Goal: Transaction & Acquisition: Purchase product/service

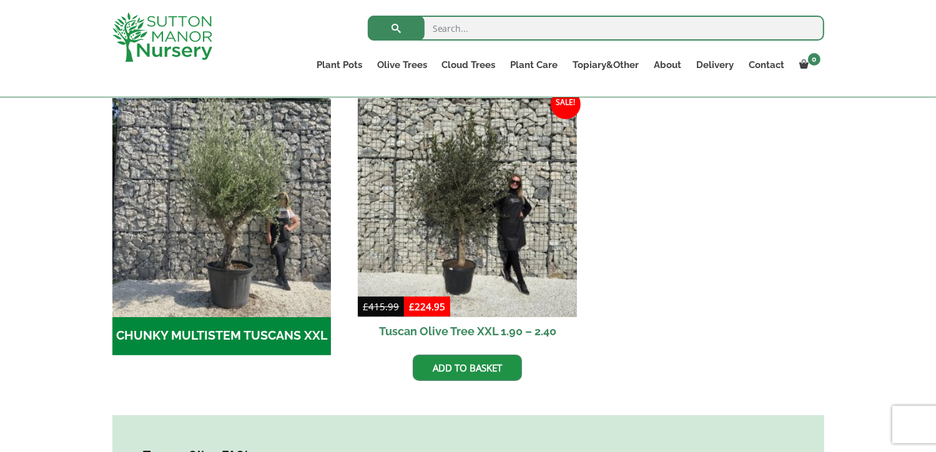
scroll to position [416, 0]
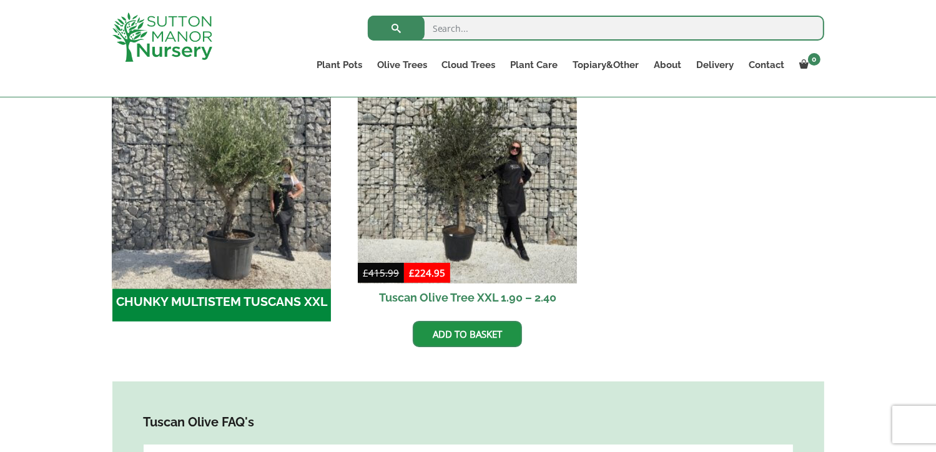
click at [181, 247] on img "Visit product category CHUNKY MULTISTEM TUSCANS XXL" at bounding box center [222, 174] width 230 height 230
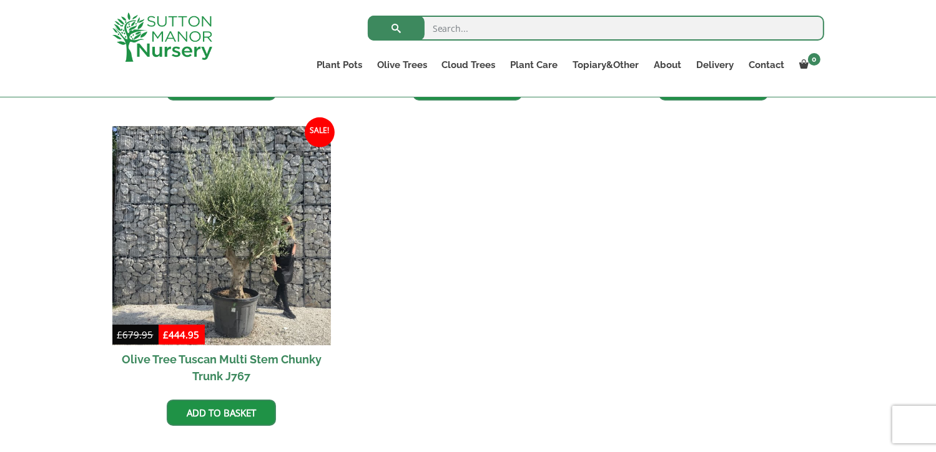
scroll to position [675, 0]
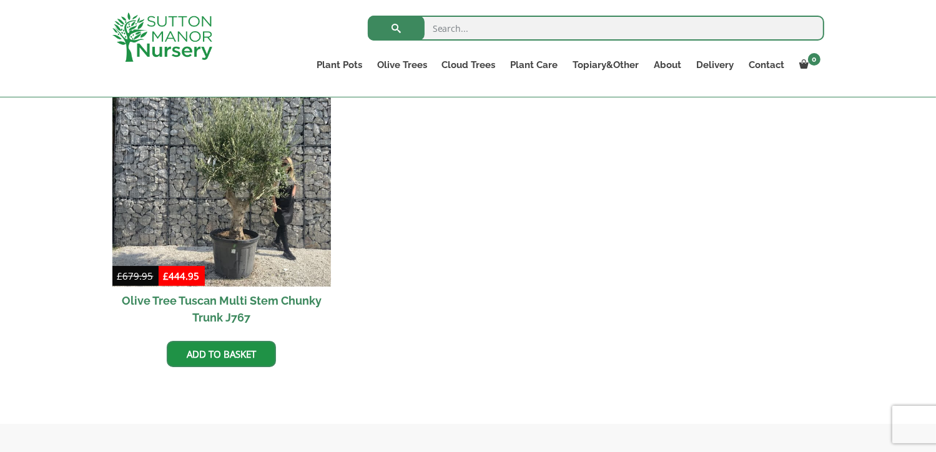
click at [225, 302] on h2 "Olive Tree Tuscan Multi Stem Chunky Trunk J767" at bounding box center [221, 309] width 219 height 45
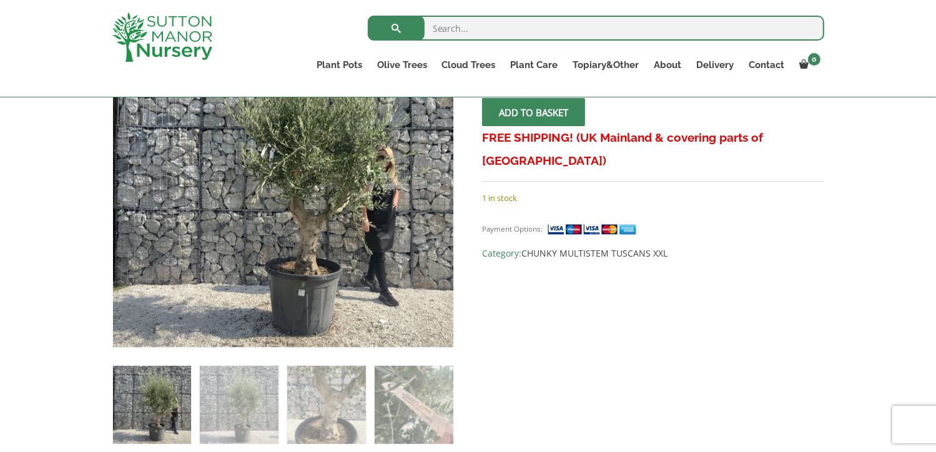
scroll to position [316, 0]
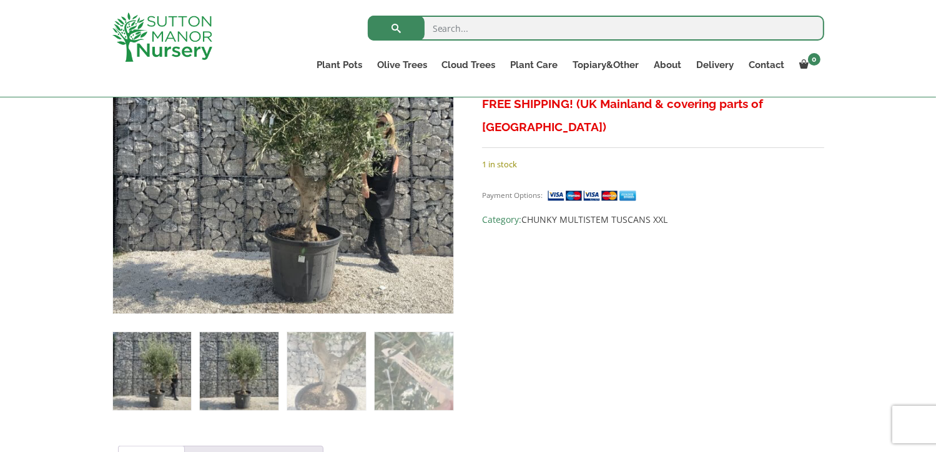
click at [217, 361] on img at bounding box center [239, 371] width 78 height 78
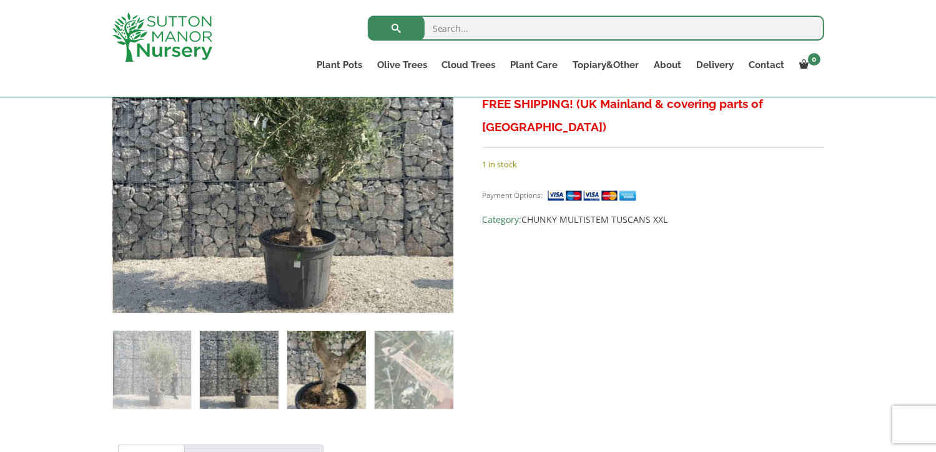
click at [315, 361] on img at bounding box center [326, 370] width 78 height 78
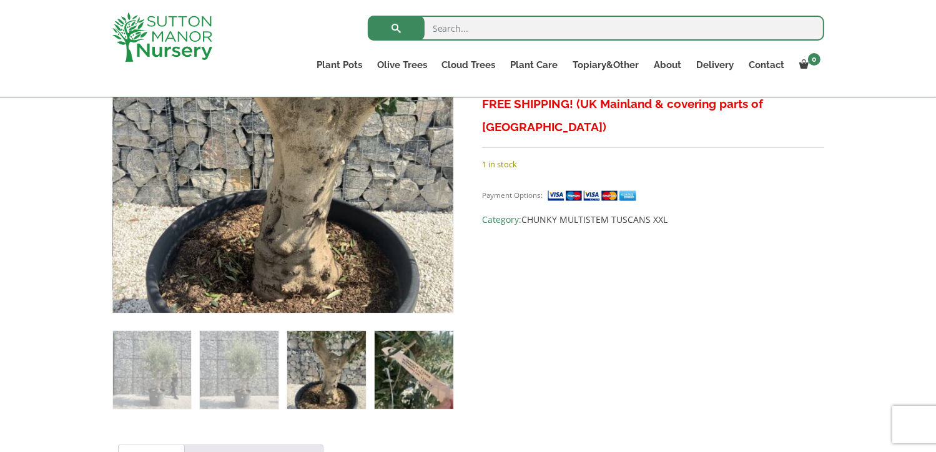
click at [387, 360] on img at bounding box center [414, 370] width 78 height 78
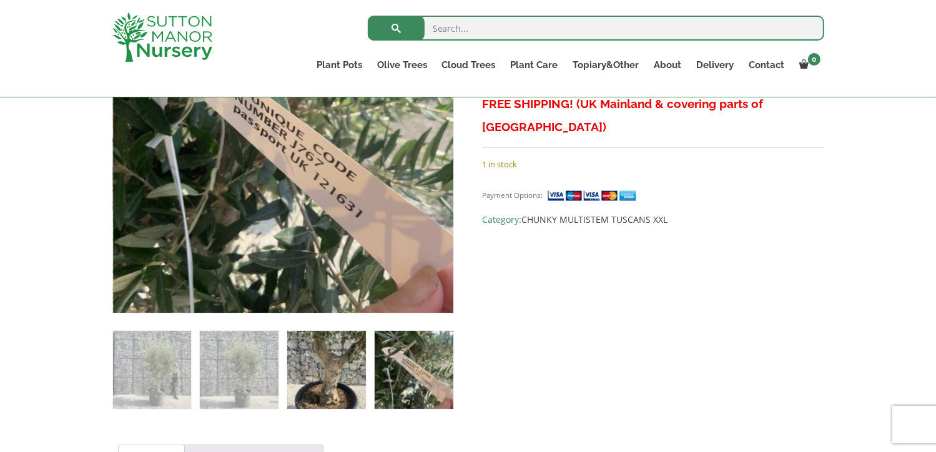
click at [307, 357] on img at bounding box center [326, 370] width 78 height 78
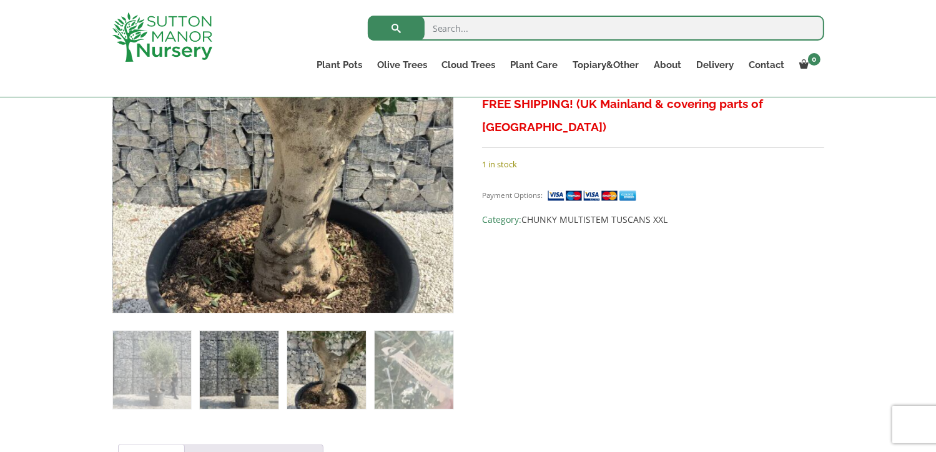
click at [249, 370] on img at bounding box center [239, 370] width 78 height 78
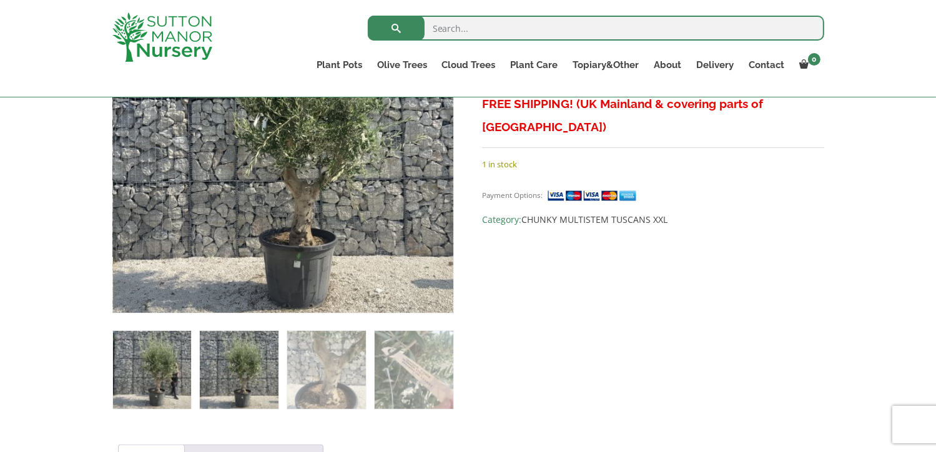
click at [157, 374] on img at bounding box center [152, 370] width 78 height 78
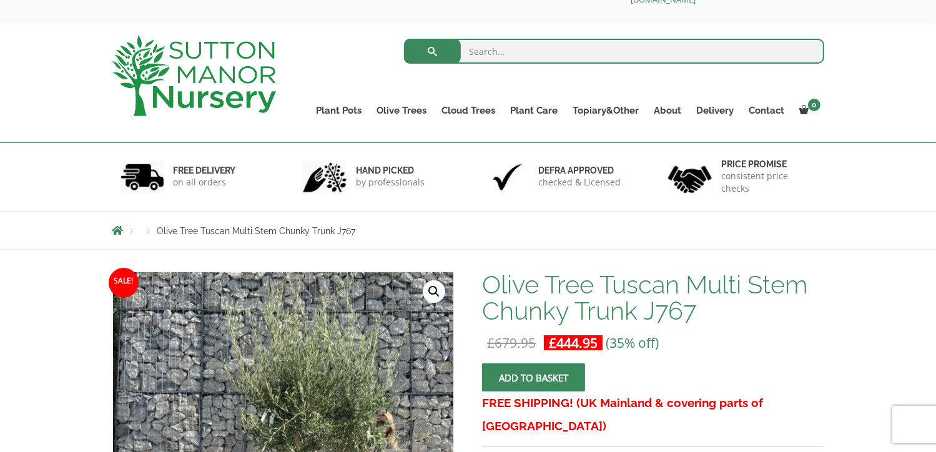
scroll to position [0, 0]
